Goal: Transaction & Acquisition: Purchase product/service

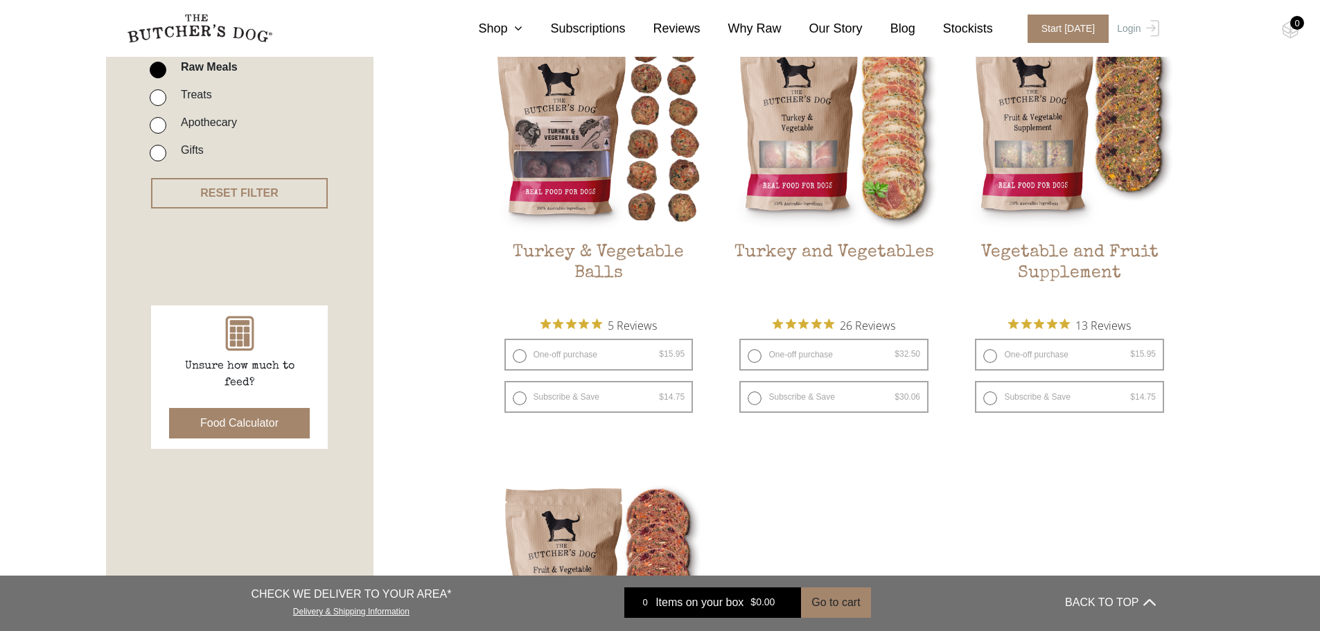
scroll to position [416, 0]
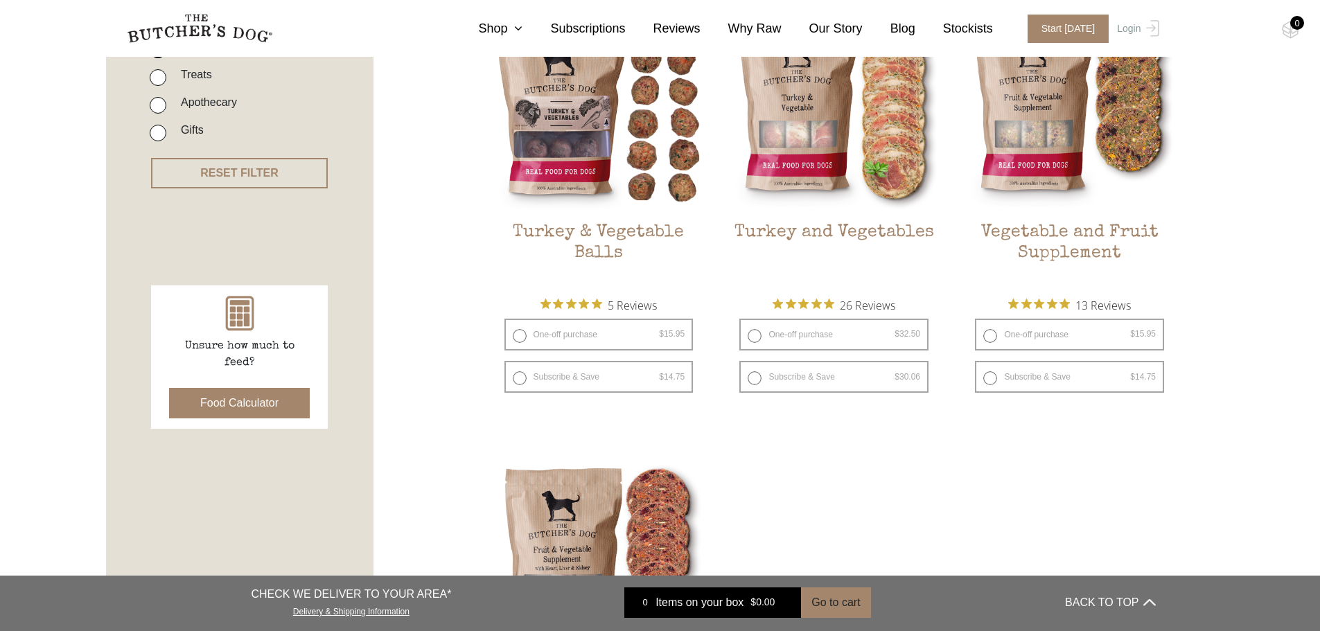
click at [0, 0] on img at bounding box center [0, 0] width 0 height 0
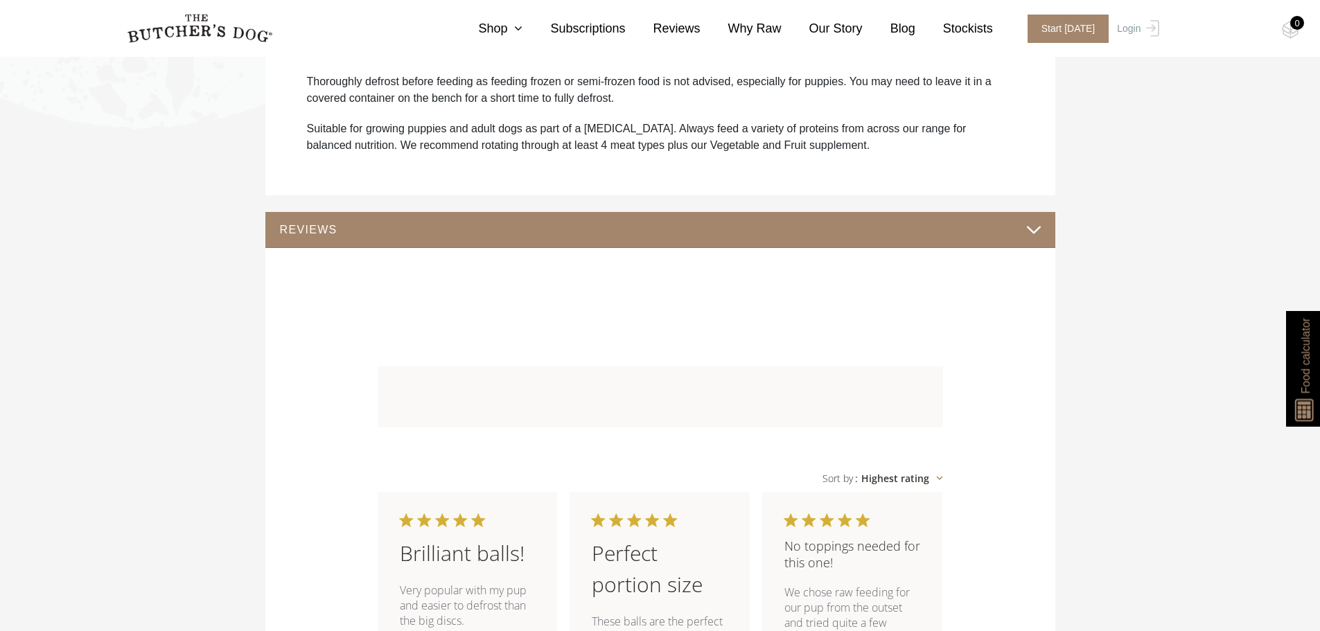
scroll to position [1108, 0]
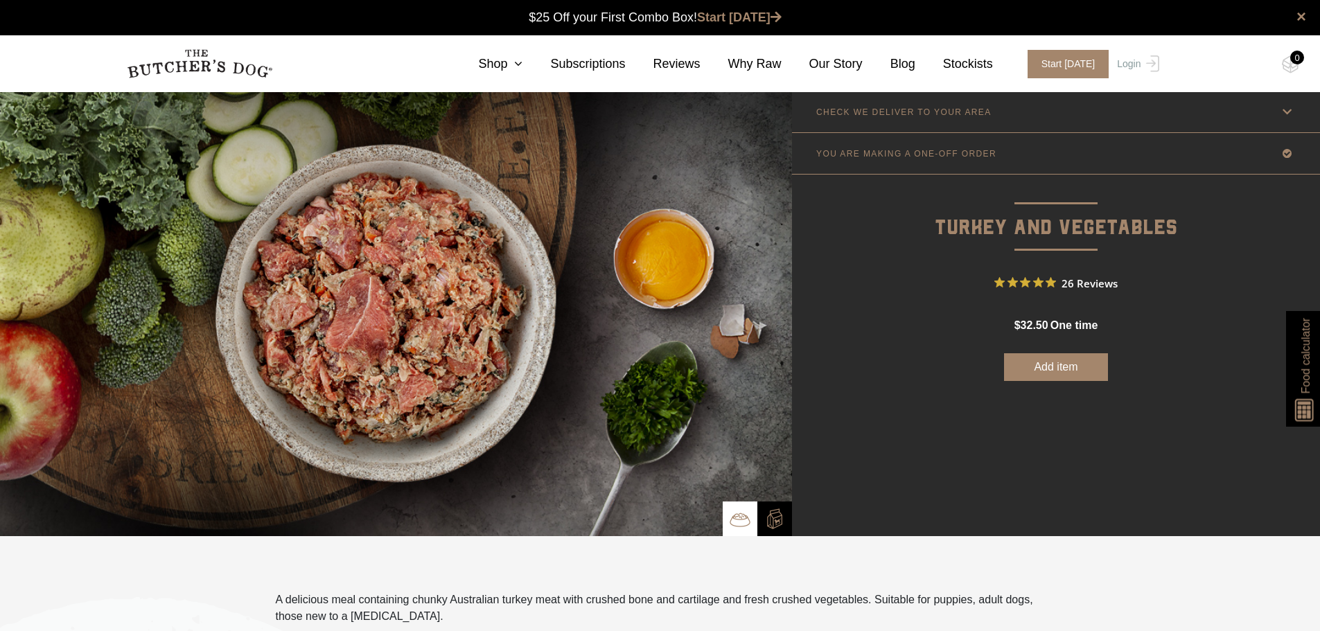
click at [957, 149] on p "YOU ARE MAKING A ONE-OFF ORDER" at bounding box center [906, 154] width 180 height 10
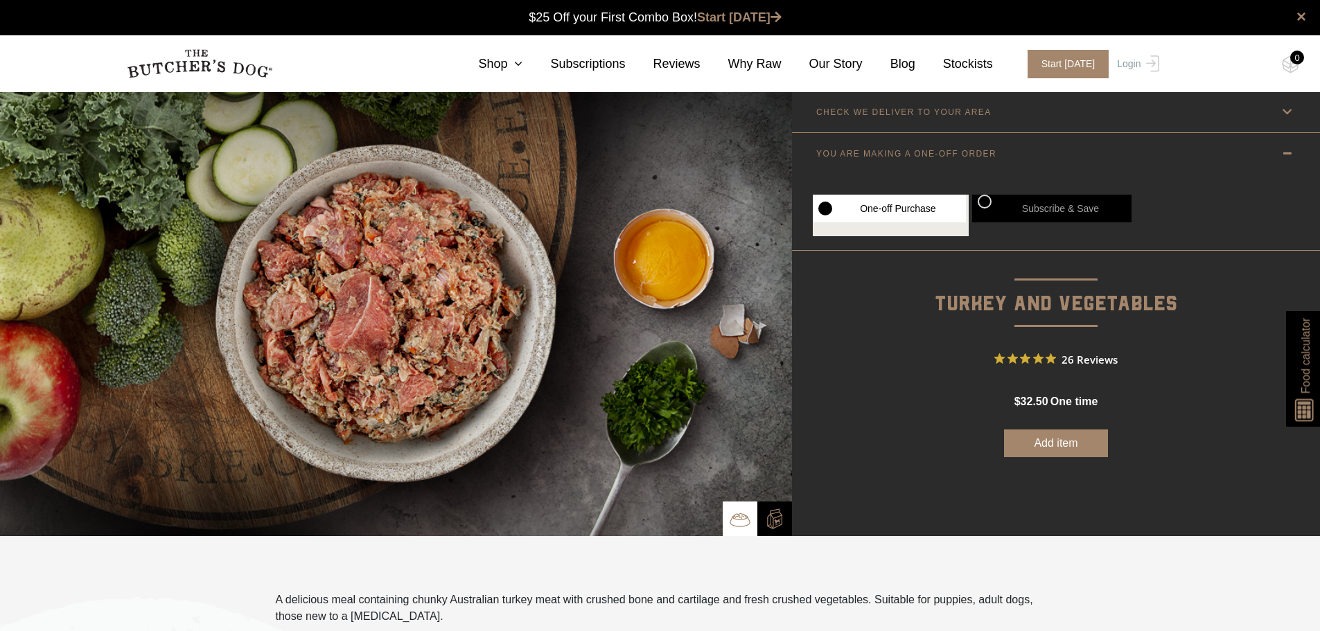
click at [957, 121] on link "CHECK WE DELIVER TO YOUR AREA" at bounding box center [1056, 111] width 528 height 41
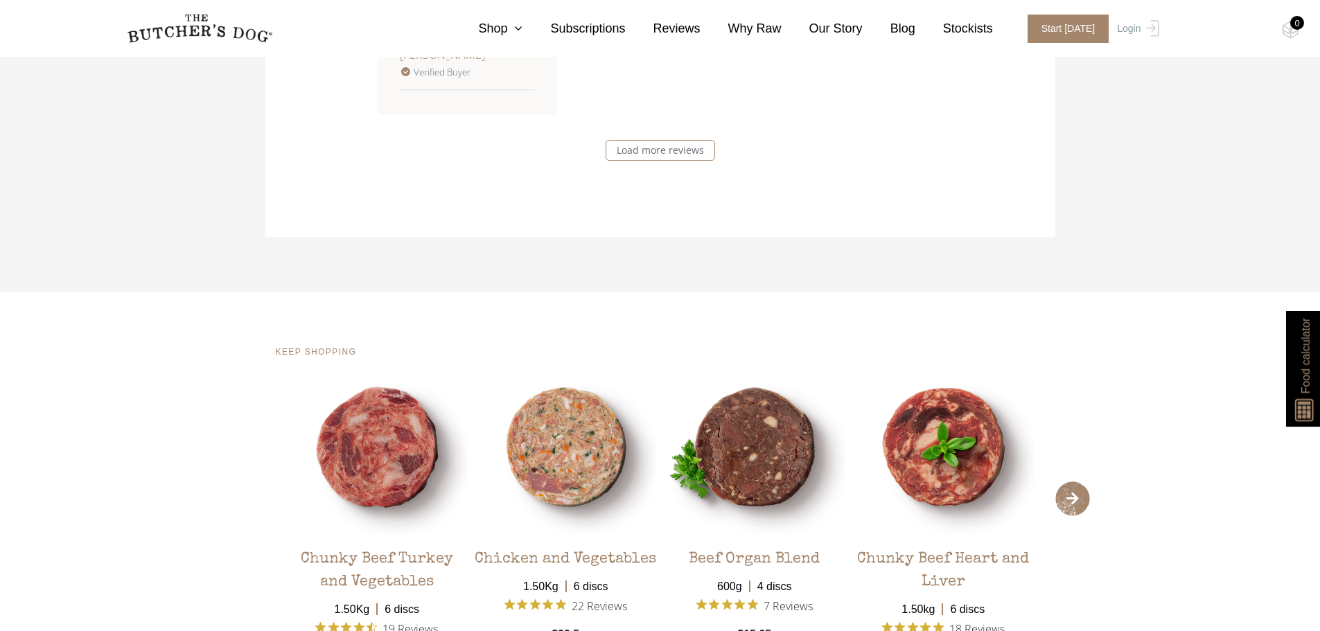
scroll to position [2909, 0]
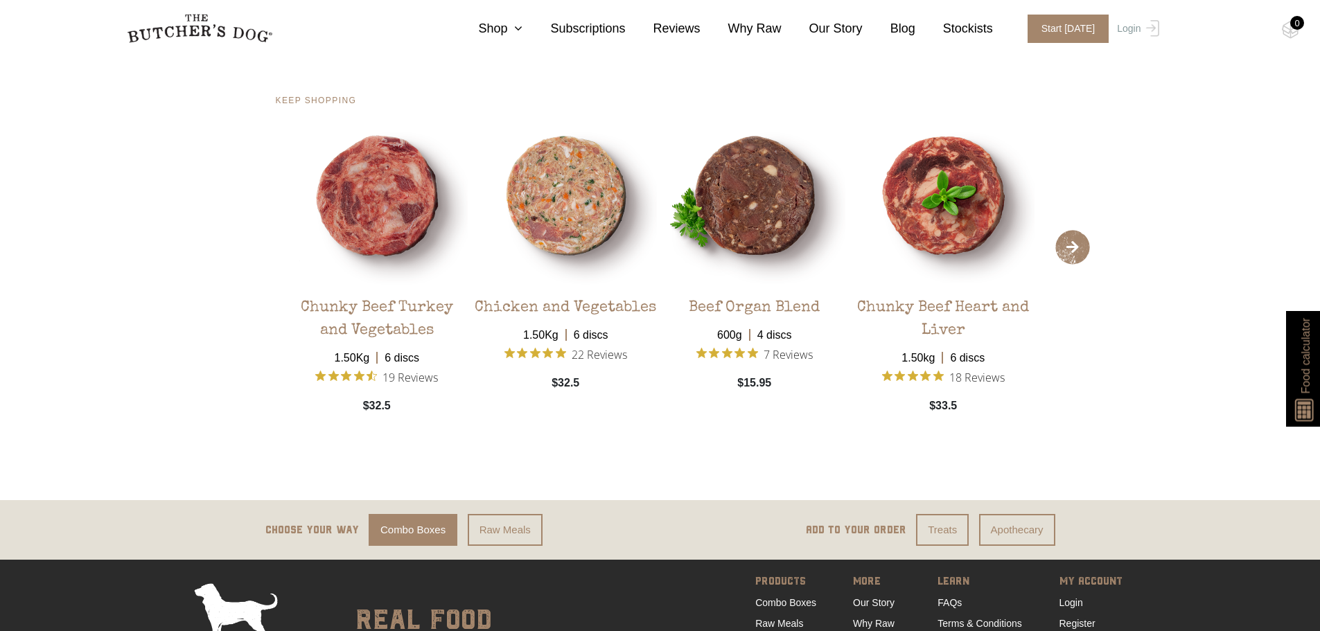
click at [0, 0] on img at bounding box center [0, 0] width 0 height 0
click at [382, 423] on link "View Product" at bounding box center [376, 433] width 75 height 24
click at [0, 0] on img at bounding box center [0, 0] width 0 height 0
click at [968, 292] on div "Chunky Beef Heart and Liver" at bounding box center [943, 315] width 182 height 56
click at [941, 421] on link "View Product" at bounding box center [942, 433] width 75 height 24
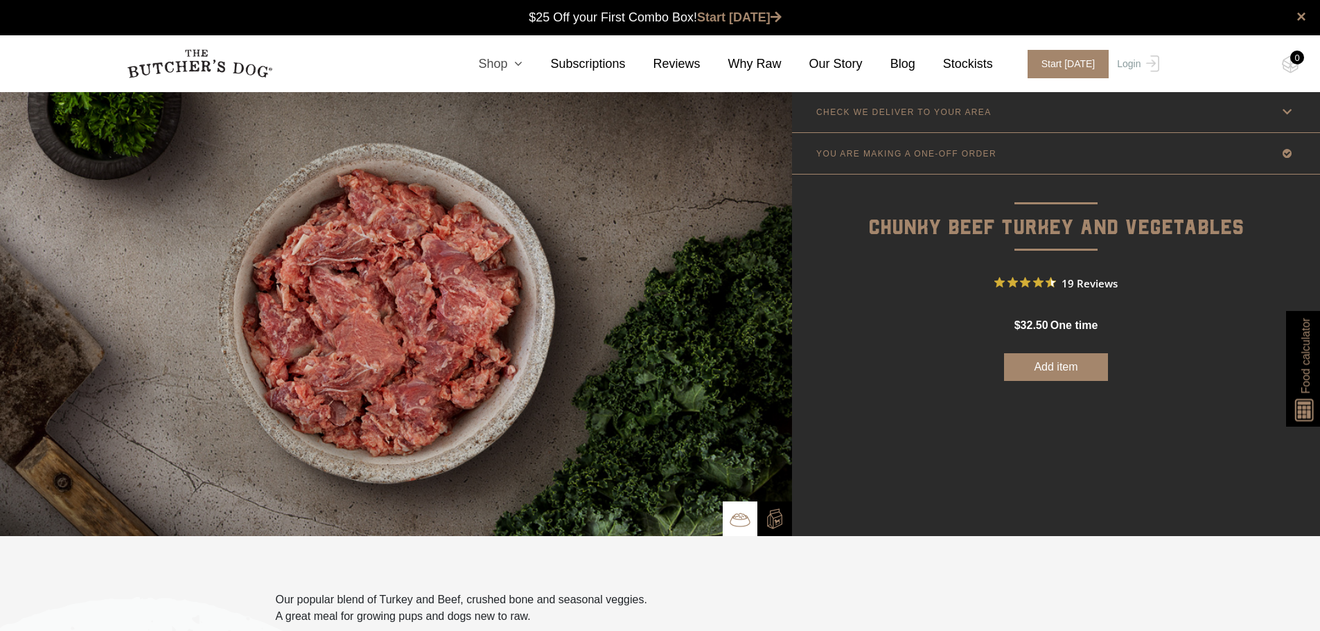
drag, startPoint x: 533, startPoint y: 62, endPoint x: 533, endPoint y: 71, distance: 8.3
click at [522, 62] on icon at bounding box center [514, 63] width 15 height 12
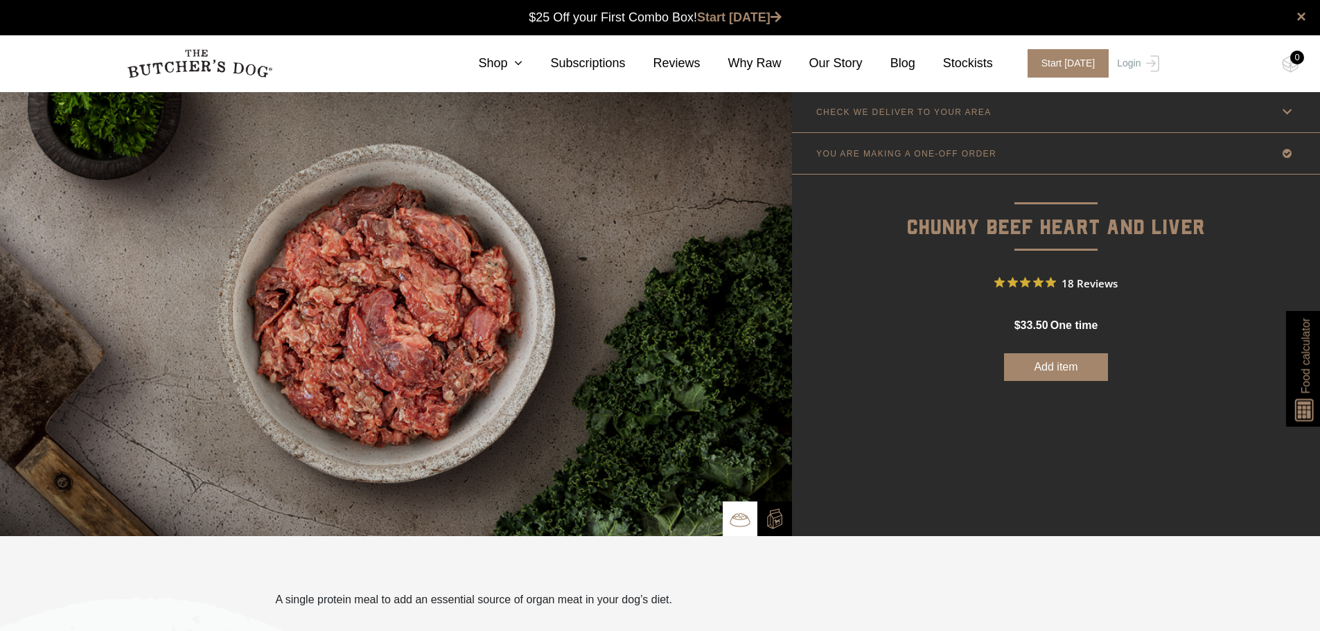
click at [781, 517] on img at bounding box center [774, 518] width 21 height 21
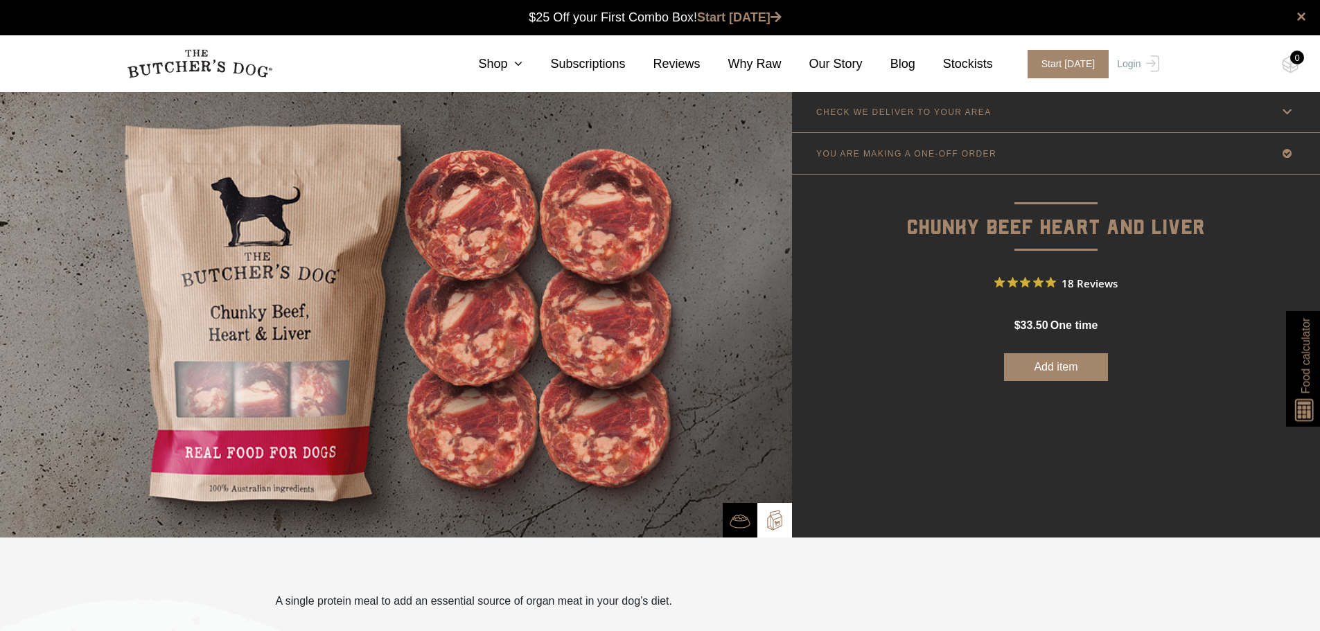
drag, startPoint x: 305, startPoint y: 418, endPoint x: 346, endPoint y: 400, distance: 44.4
click at [306, 416] on img at bounding box center [396, 314] width 792 height 446
click at [515, 71] on link "Shop" at bounding box center [486, 64] width 72 height 19
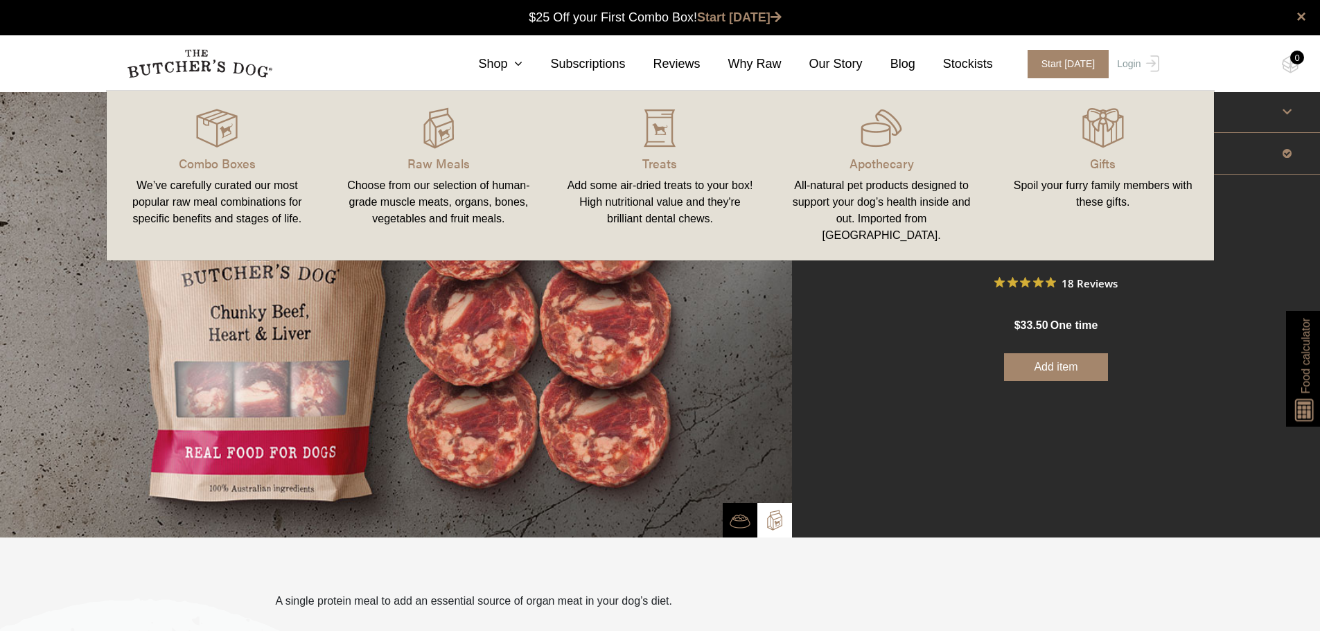
click at [0, 0] on img at bounding box center [0, 0] width 0 height 0
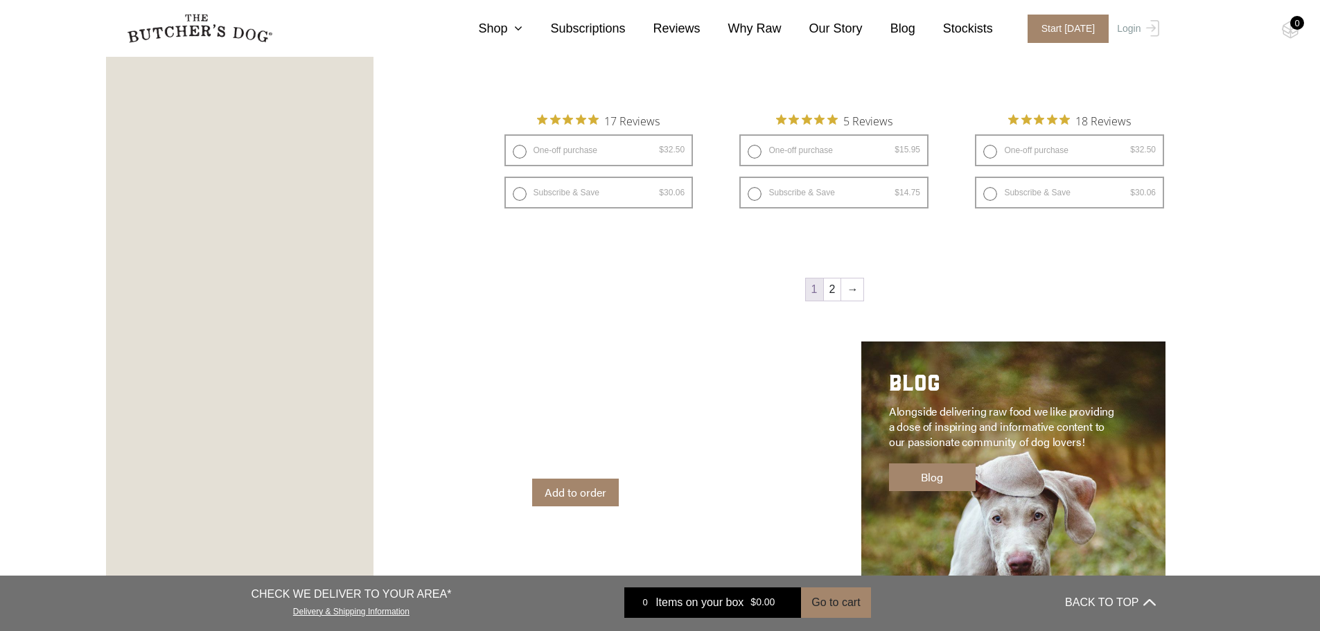
scroll to position [1801, 0]
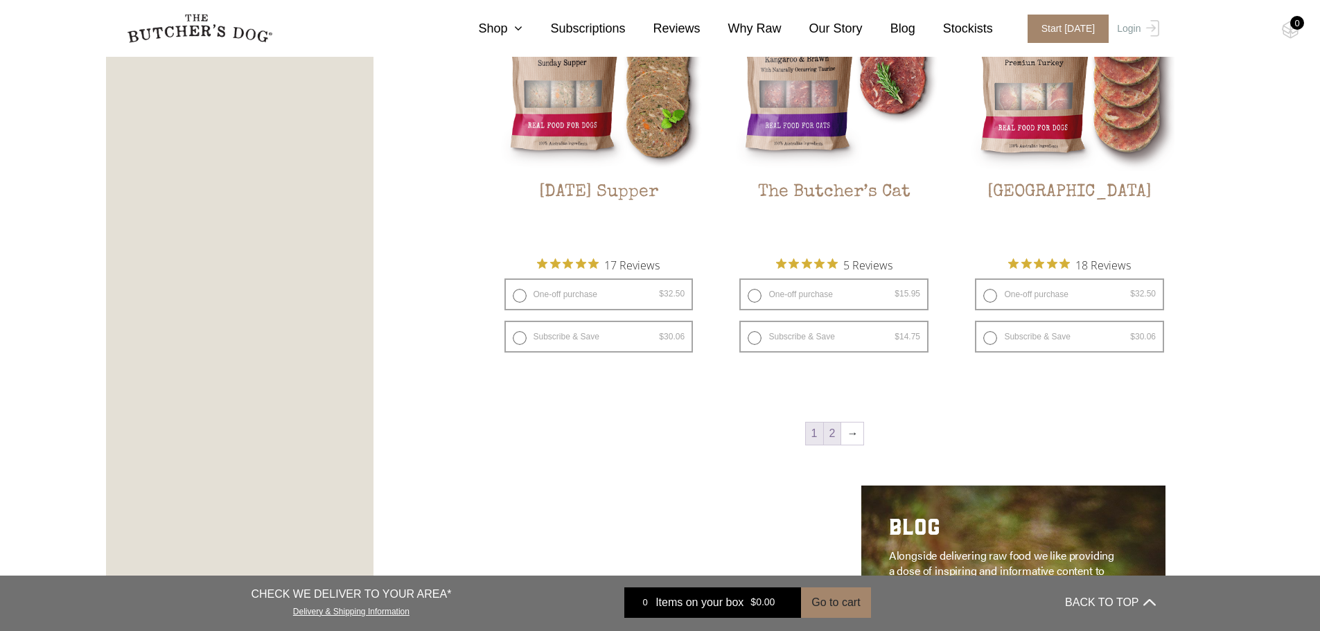
click at [834, 436] on link "2" at bounding box center [832, 434] width 17 height 22
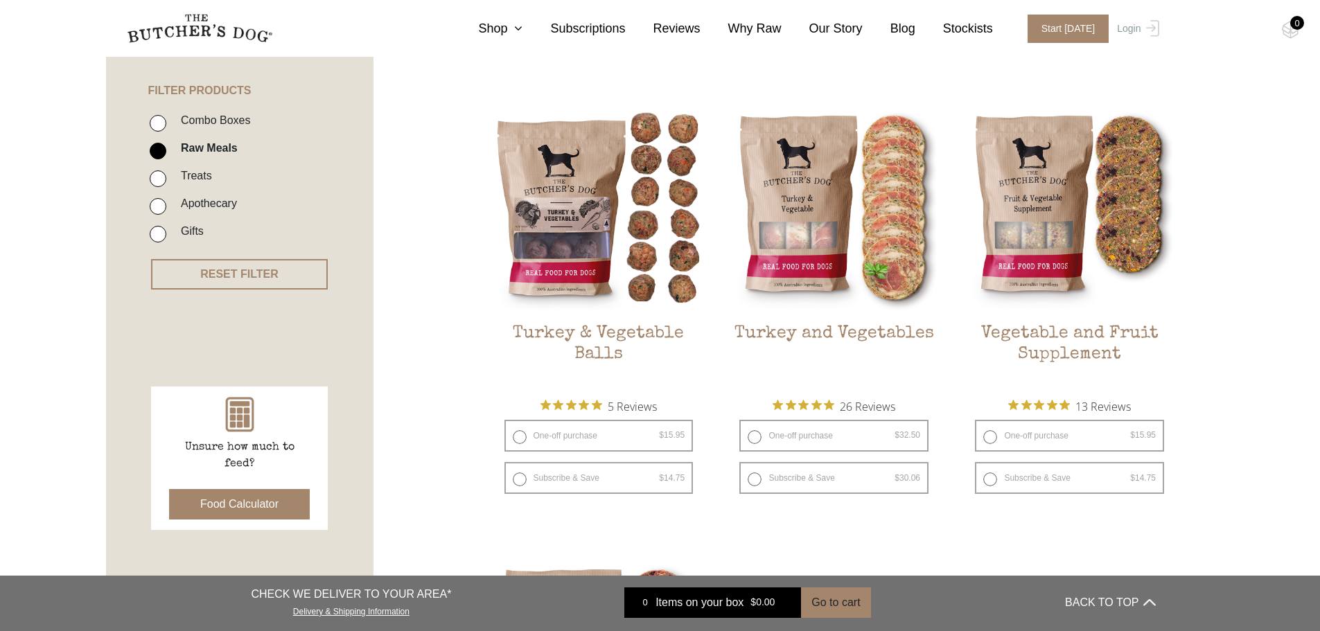
scroll to position [313, 0]
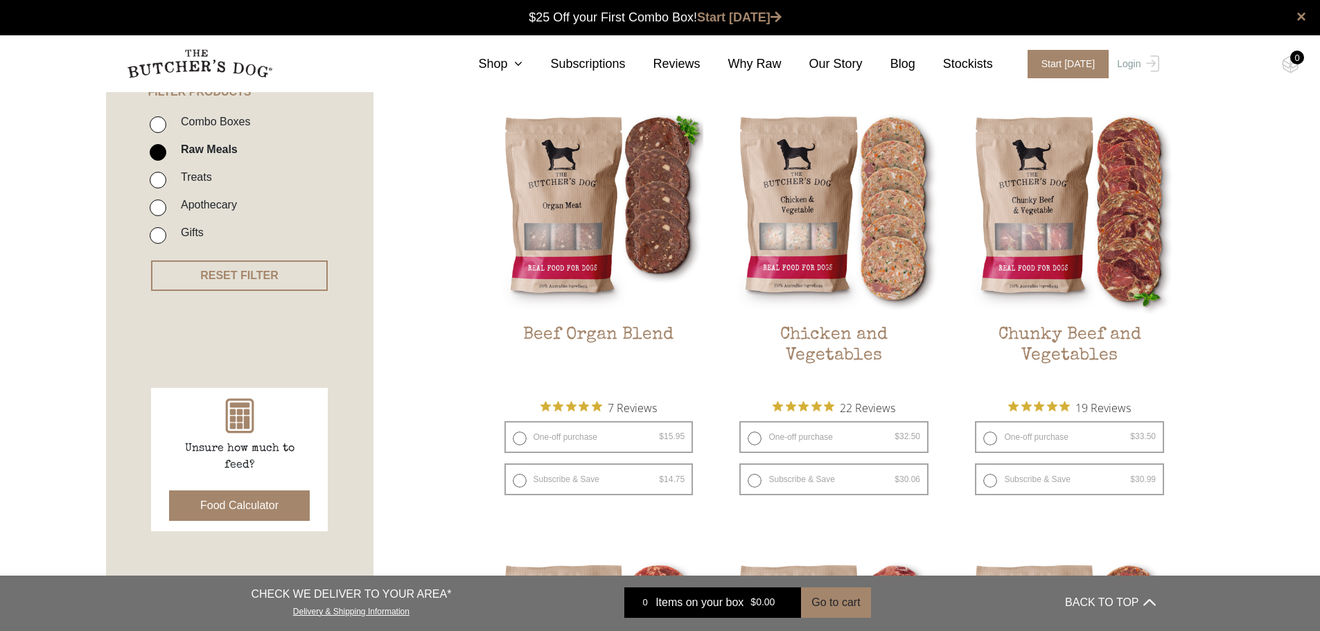
click at [0, 0] on img at bounding box center [0, 0] width 0 height 0
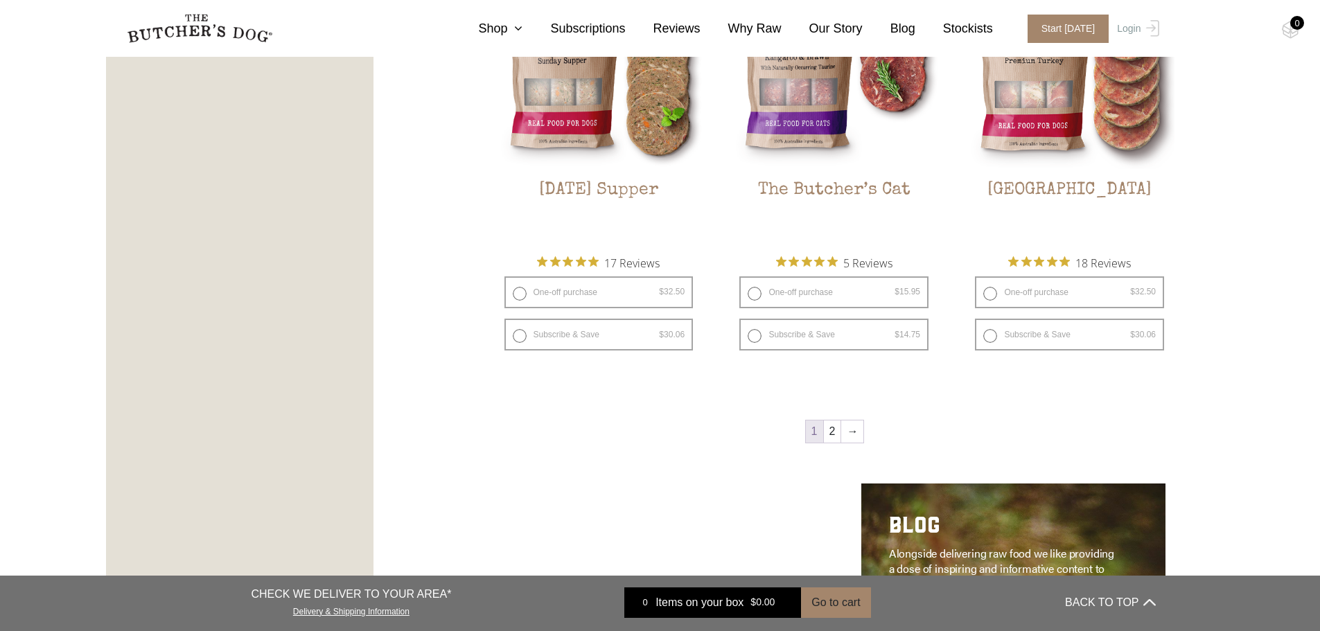
scroll to position [1906, 0]
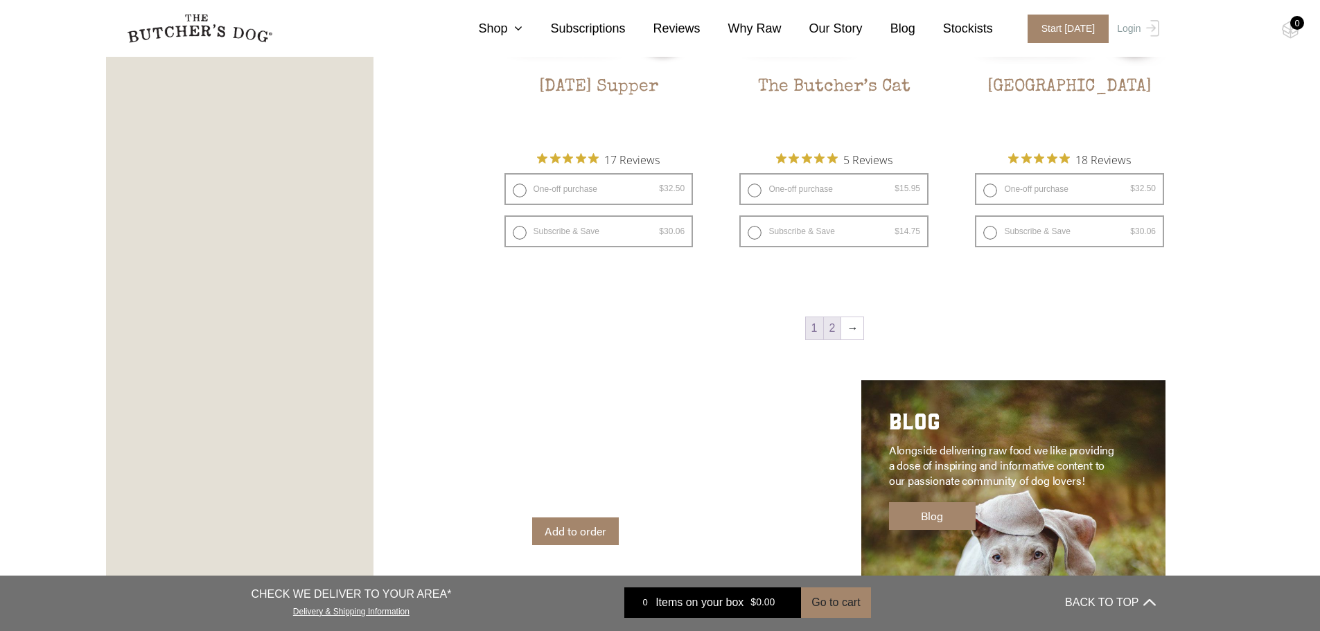
click at [838, 328] on link "2" at bounding box center [832, 328] width 17 height 22
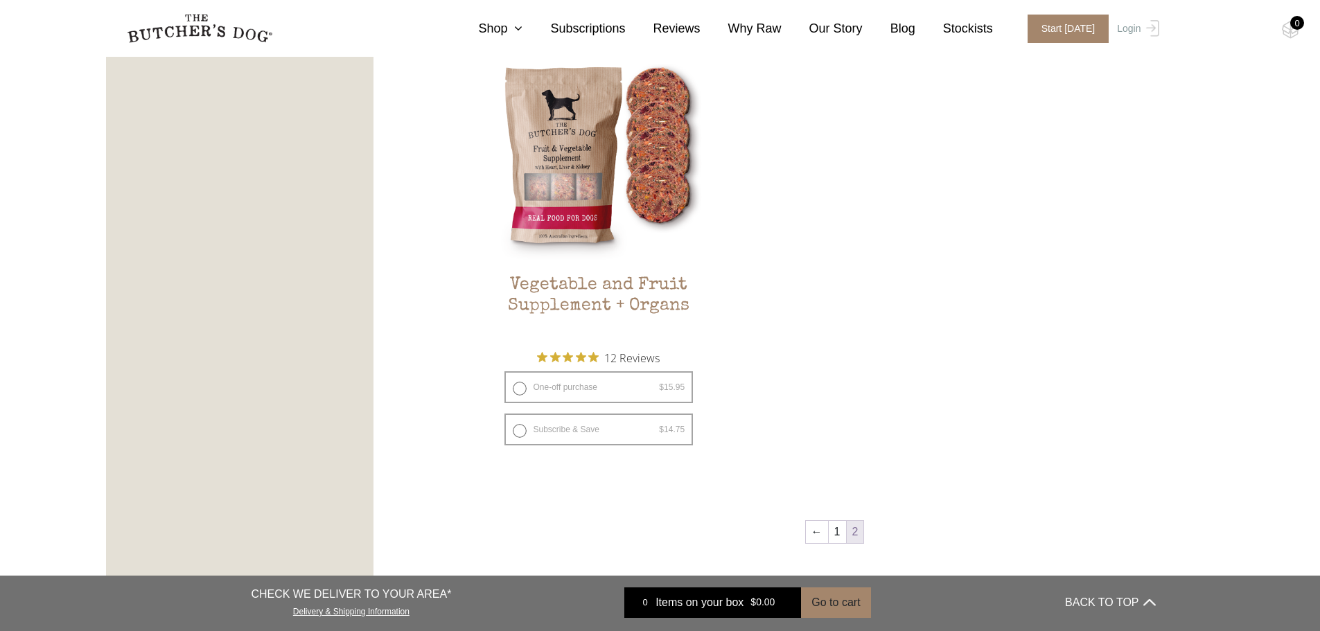
scroll to position [590, 0]
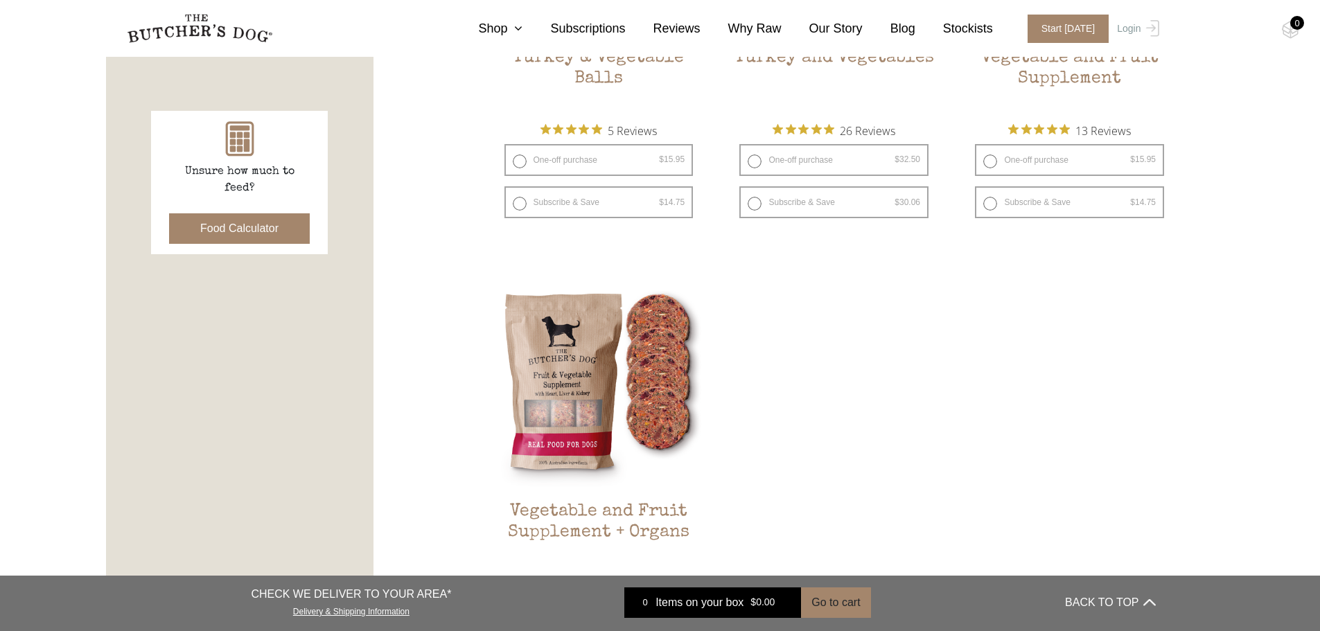
click at [0, 0] on img at bounding box center [0, 0] width 0 height 0
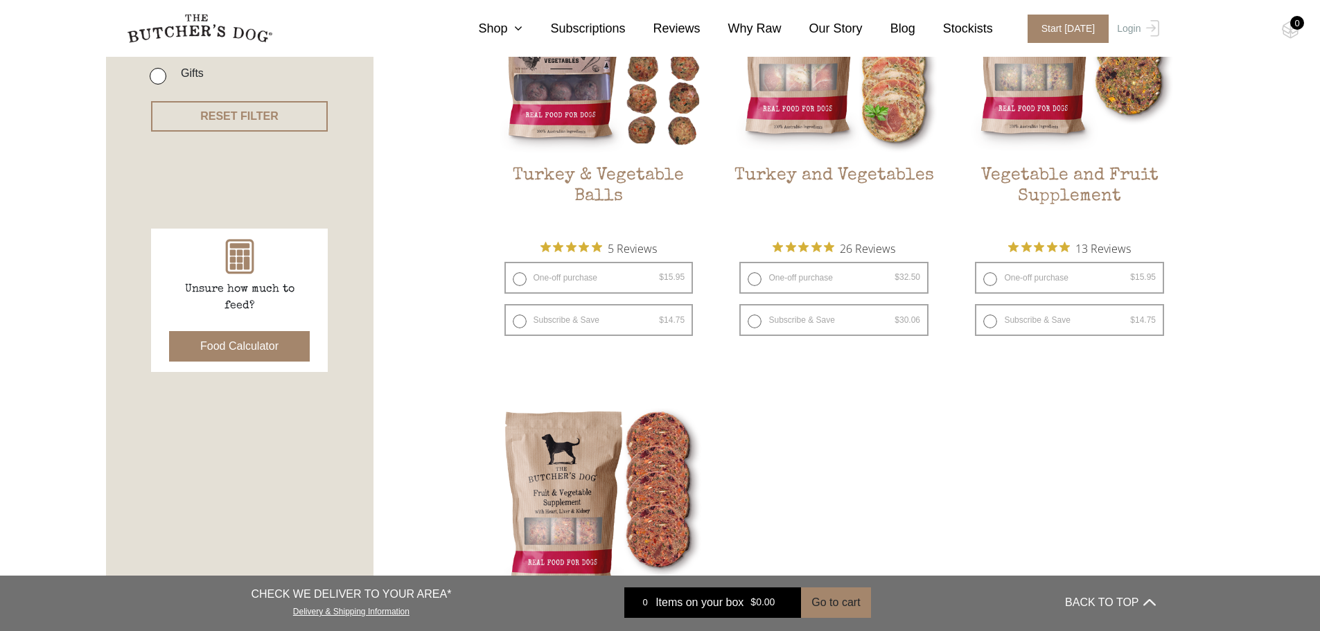
scroll to position [244, 0]
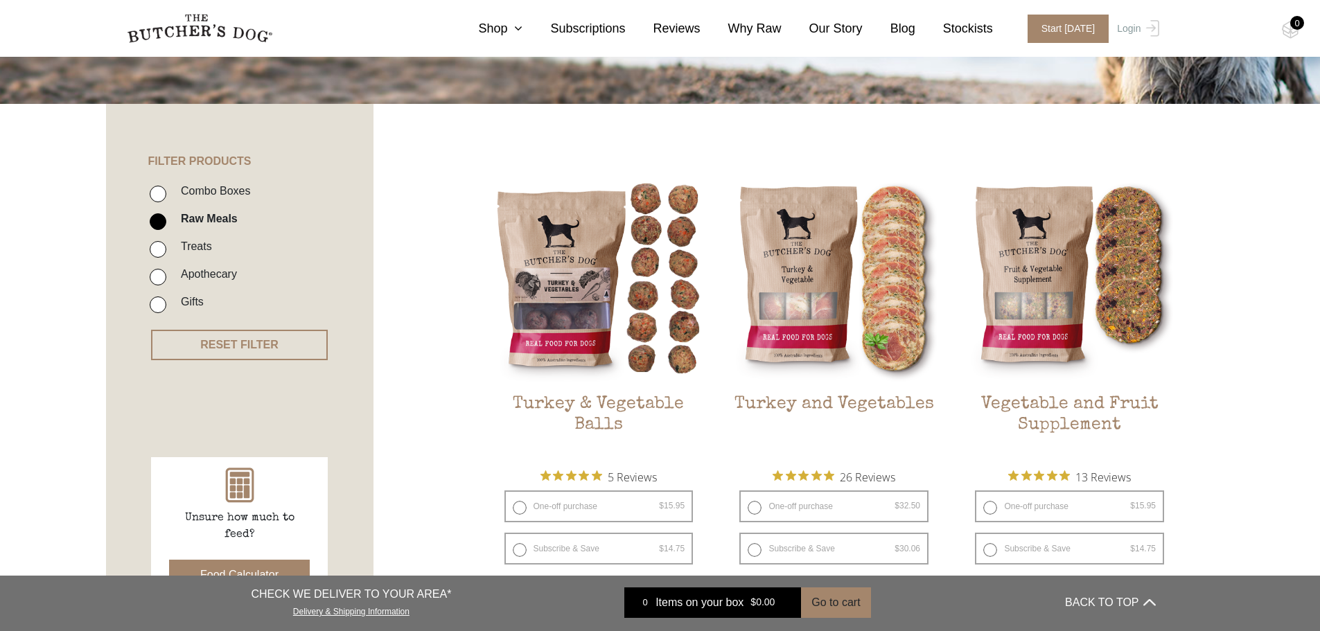
click at [0, 0] on img at bounding box center [0, 0] width 0 height 0
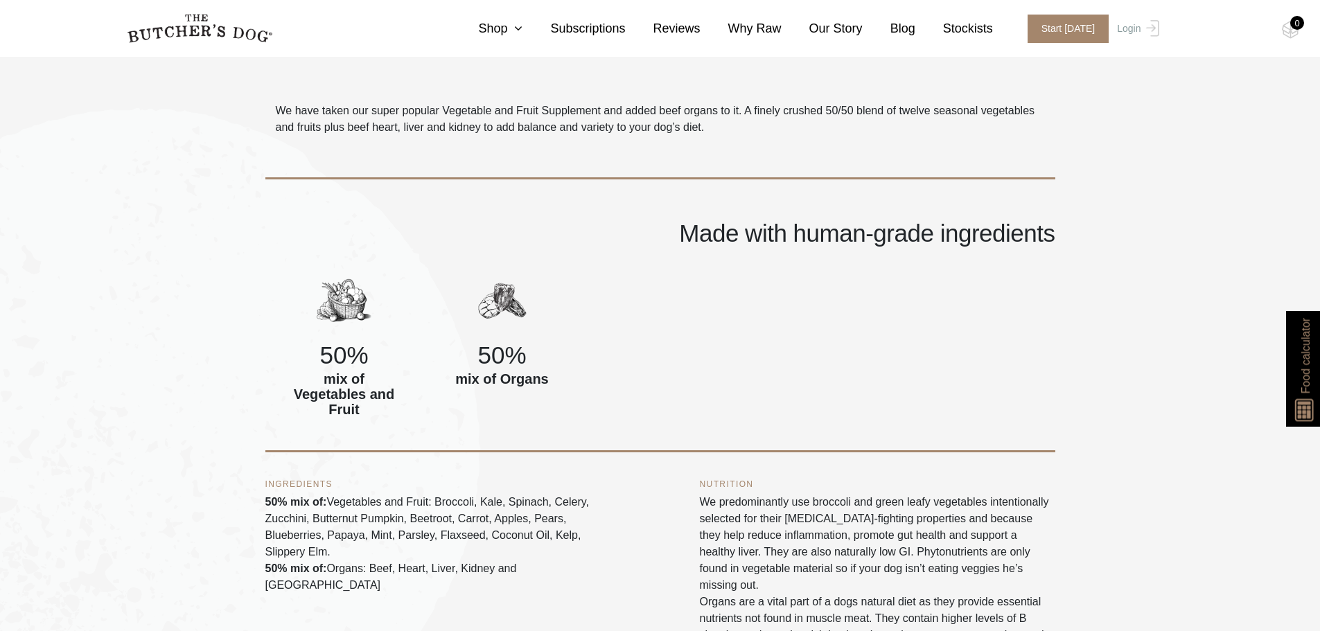
scroll to position [623, 0]
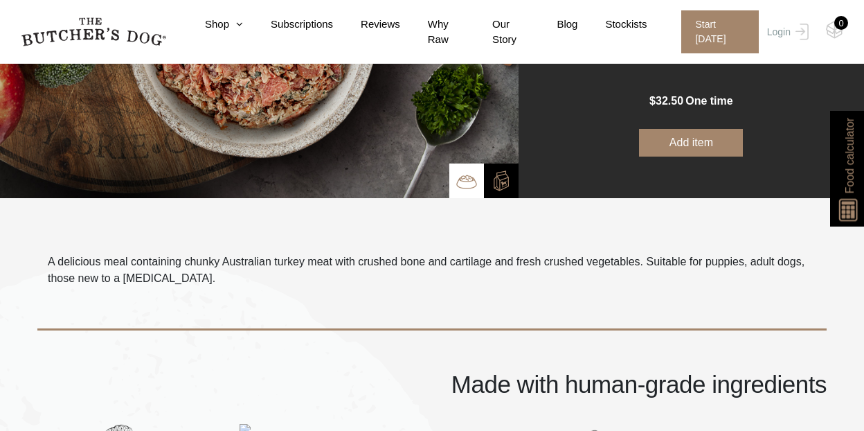
scroll to position [21, 0]
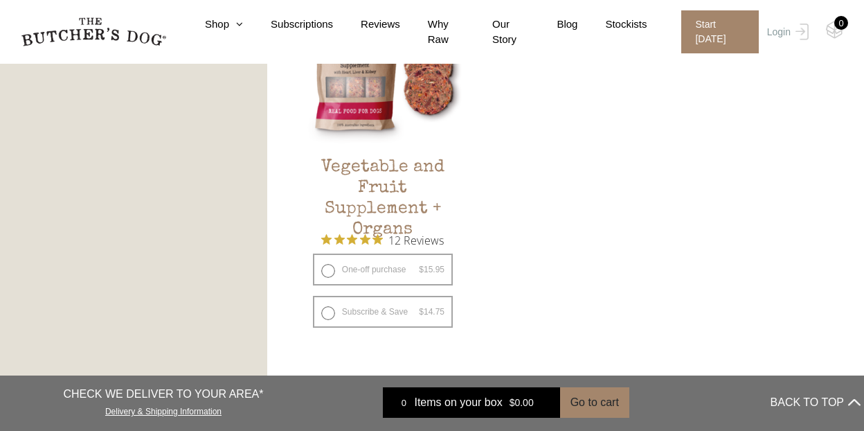
scroll to position [970, 0]
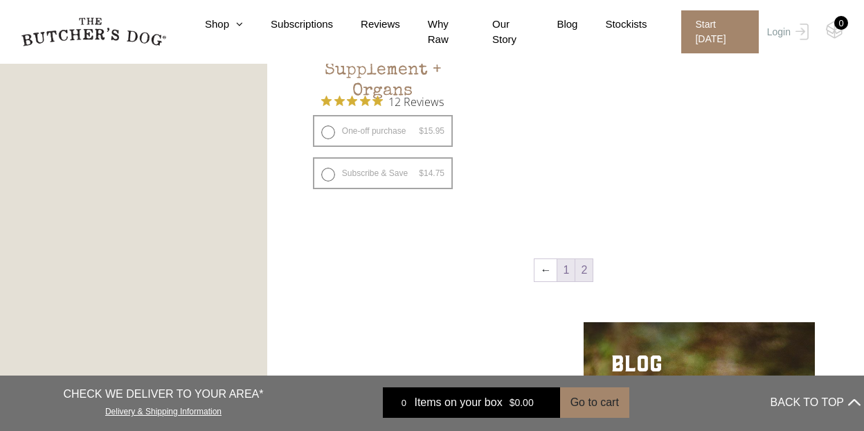
click at [562, 275] on link "1" at bounding box center [566, 270] width 17 height 22
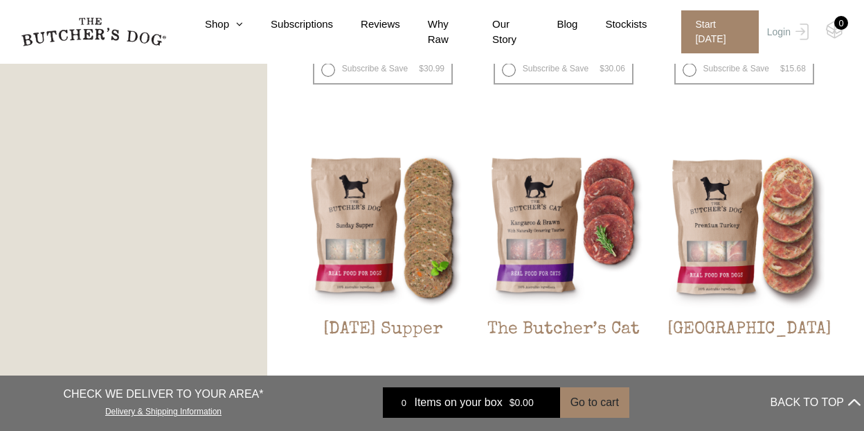
scroll to position [1283, 0]
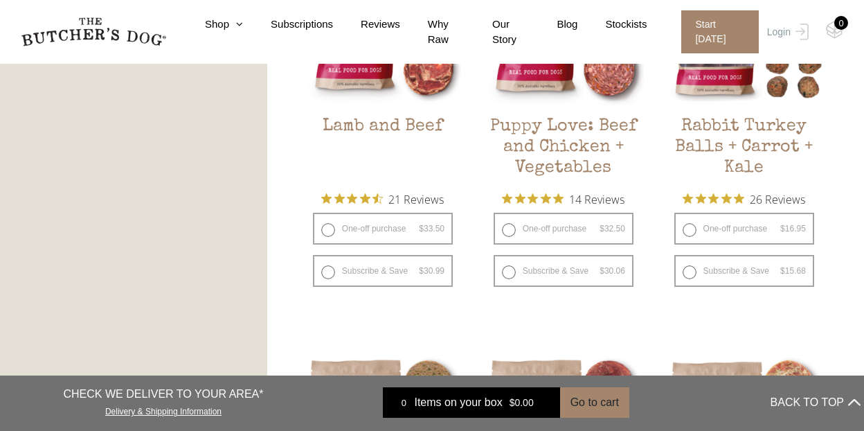
click at [734, 123] on h2 "Rabbit Turkey Balls + Carrot + Kale" at bounding box center [744, 148] width 161 height 65
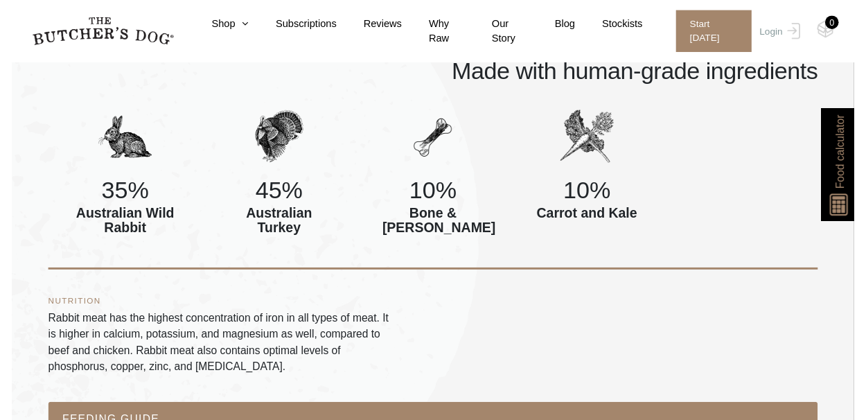
scroll to position [693, 0]
